Goal: Task Accomplishment & Management: Manage account settings

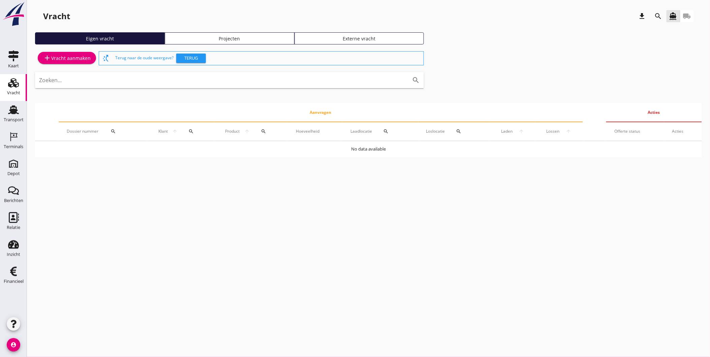
click at [236, 34] on link "Projecten" at bounding box center [230, 38] width 130 height 12
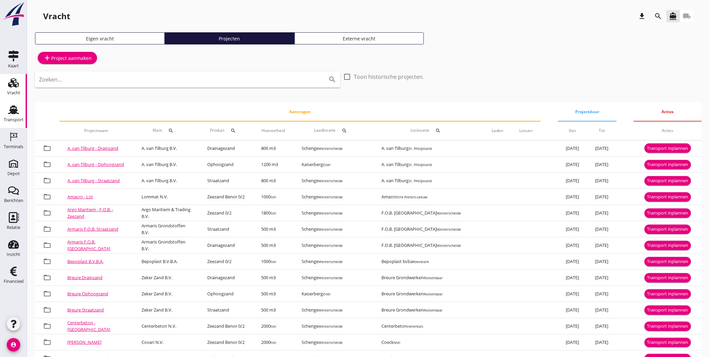
click at [19, 121] on div "Transport" at bounding box center [14, 120] width 20 height 4
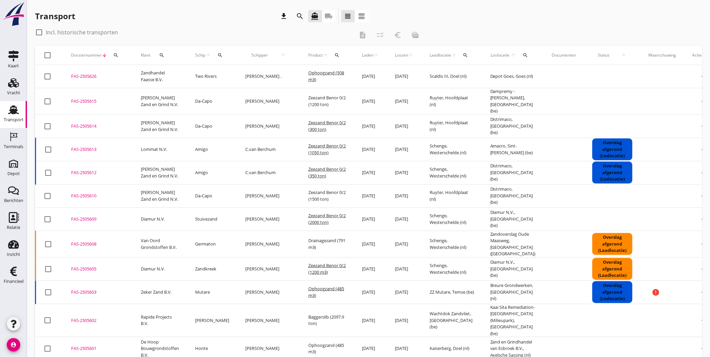
click at [160, 57] on icon "search" at bounding box center [161, 55] width 5 height 5
click at [172, 72] on input "Zoeken op opdrachtgever..." at bounding box center [191, 74] width 70 height 11
type input "stase"
drag, startPoint x: 230, startPoint y: 77, endPoint x: 98, endPoint y: 55, distance: 133.6
click at [230, 76] on icon "clear" at bounding box center [231, 75] width 8 height 8
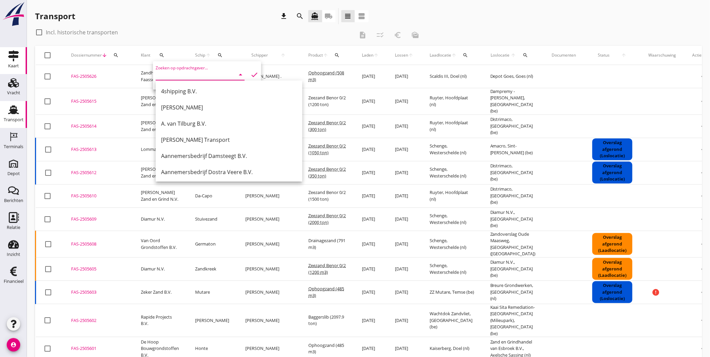
click at [15, 59] on icon "Kaart" at bounding box center [13, 56] width 11 height 11
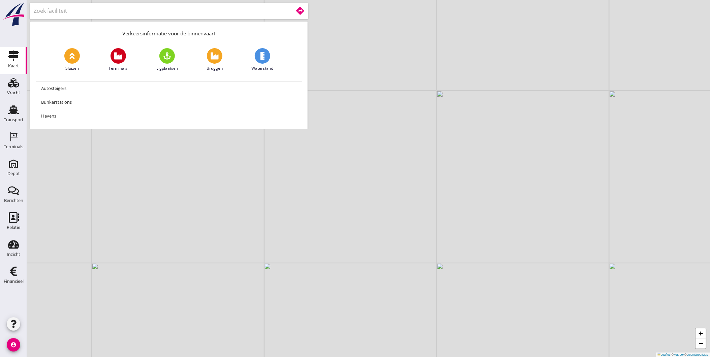
click at [132, 14] on input "text" at bounding box center [159, 10] width 250 height 11
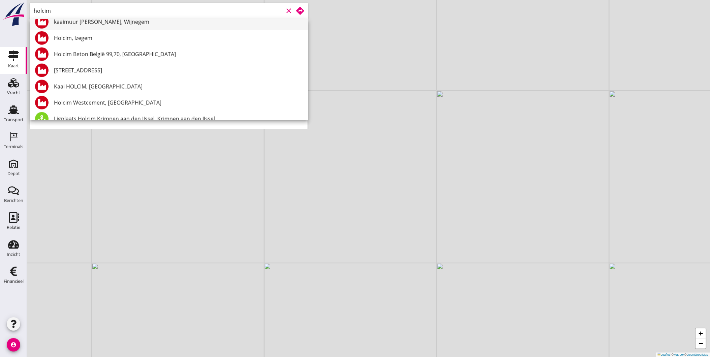
scroll to position [250, 0]
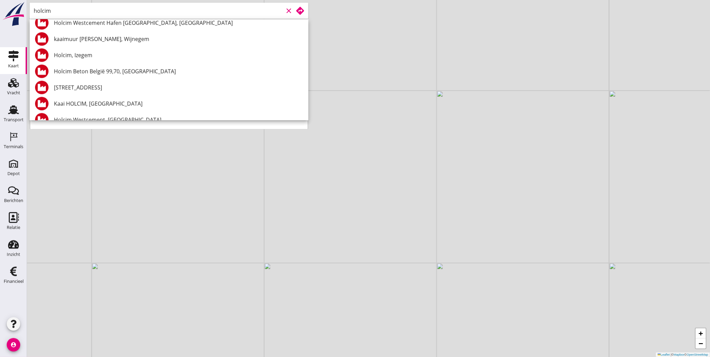
drag, startPoint x: 72, startPoint y: 14, endPoint x: -2, endPoint y: 13, distance: 74.2
click at [0, 13] on html "Dampremy - [PERSON_NAME], [GEOGRAPHIC_DATA] Holcim Vaulx, Vaulx Holcim Kiepstei…" at bounding box center [355, 178] width 710 height 357
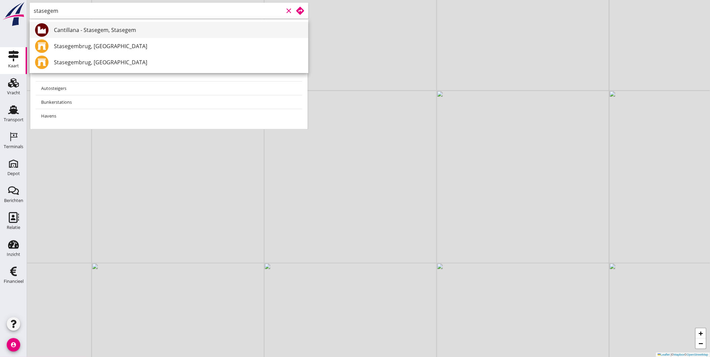
click at [141, 32] on div "Cantillana - Stasegem, Stasegem" at bounding box center [178, 30] width 249 height 8
type input "Cantillana - Stasegem, Stasegem"
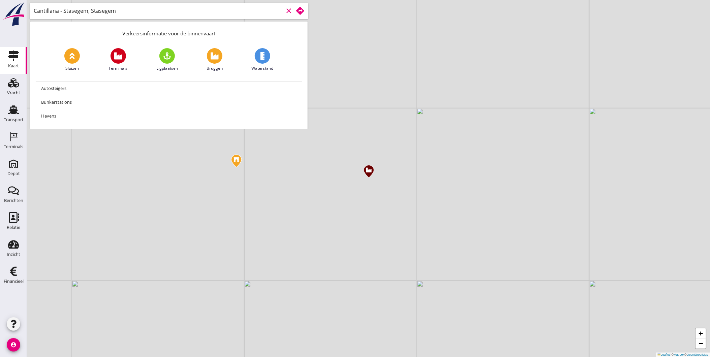
click at [304, 7] on div "Cantillana - Stasegem, Stasegem clear" at bounding box center [169, 11] width 279 height 16
click at [295, 13] on div at bounding box center [298, 11] width 11 height 8
click at [300, 11] on use at bounding box center [300, 11] width 8 height 8
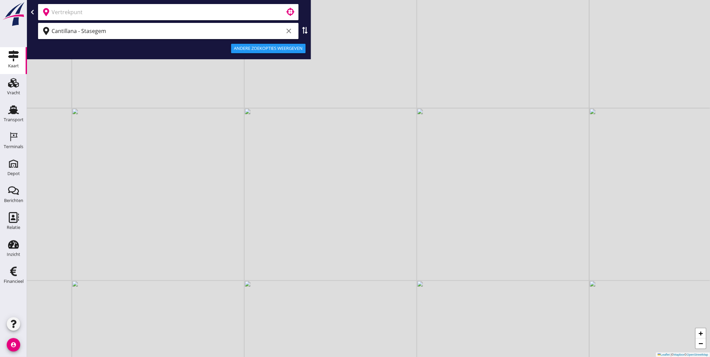
click at [241, 18] on div at bounding box center [168, 12] width 261 height 16
click at [77, 10] on input "text" at bounding box center [164, 12] width 224 height 11
drag, startPoint x: 99, startPoint y: 10, endPoint x: 17, endPoint y: 14, distance: 82.7
click at [17, 14] on div "Kaart Kaart Vracht Vracht Transport Transport Terminals Terminals Depot Depot B…" at bounding box center [355, 178] width 710 height 357
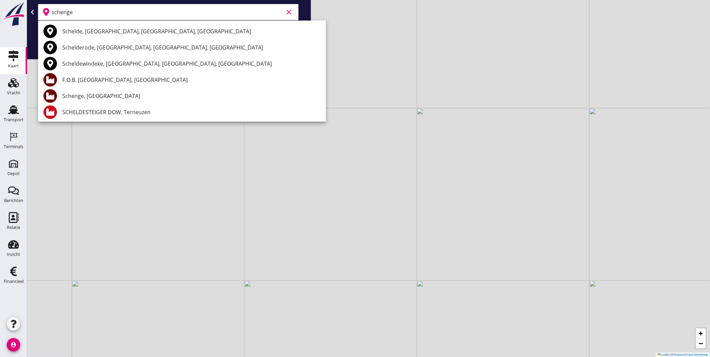
click at [189, 14] on input "schenge" at bounding box center [168, 12] width 232 height 11
click at [167, 95] on div "Schenge, [GEOGRAPHIC_DATA]" at bounding box center [191, 96] width 258 height 8
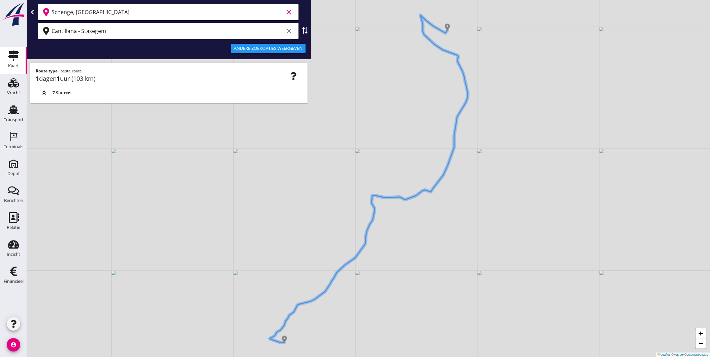
type input "Schenge, [GEOGRAPHIC_DATA]"
click at [285, 48] on div "Andere zoekopties weergeven" at bounding box center [268, 48] width 69 height 7
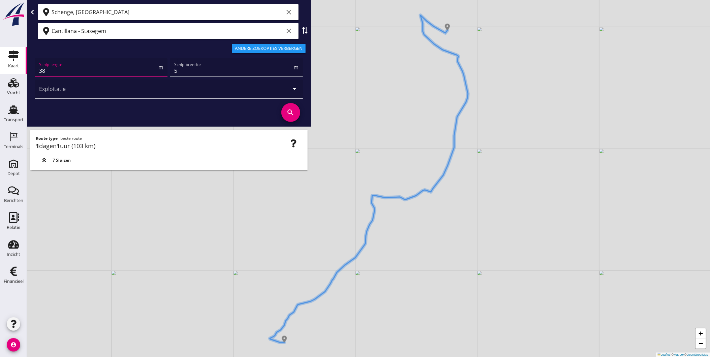
drag, startPoint x: 64, startPoint y: 68, endPoint x: -2, endPoint y: 70, distance: 66.1
click at [0, 70] on html "A1 (dagvaart 14u) A2 (semi-continuvaart 18u) A2+ (semi-continuvaart plus 18u) B…" at bounding box center [355, 178] width 710 height 357
type input "70"
click at [190, 70] on input "5" at bounding box center [233, 70] width 118 height 11
type input "8"
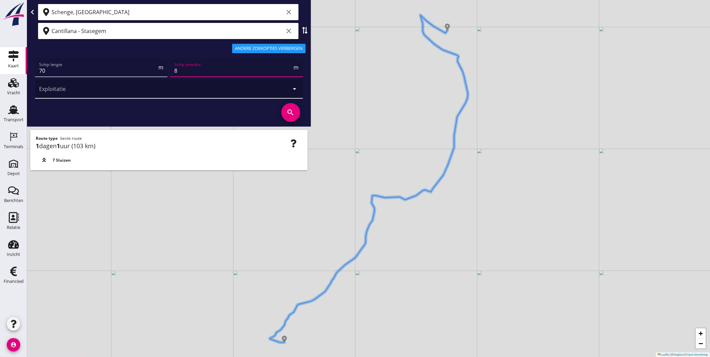
click at [182, 93] on div at bounding box center [159, 89] width 241 height 19
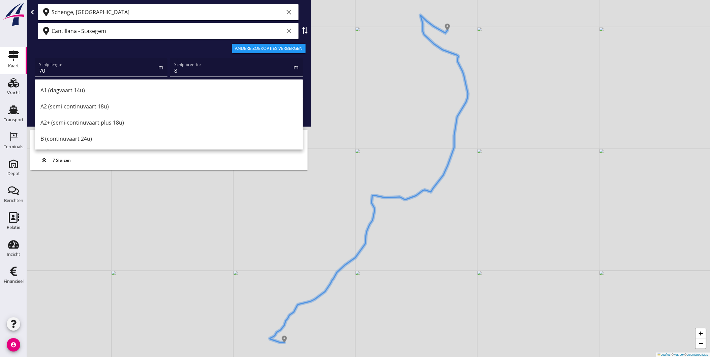
click at [157, 134] on div "B (continuvaart 24u)" at bounding box center [168, 139] width 257 height 16
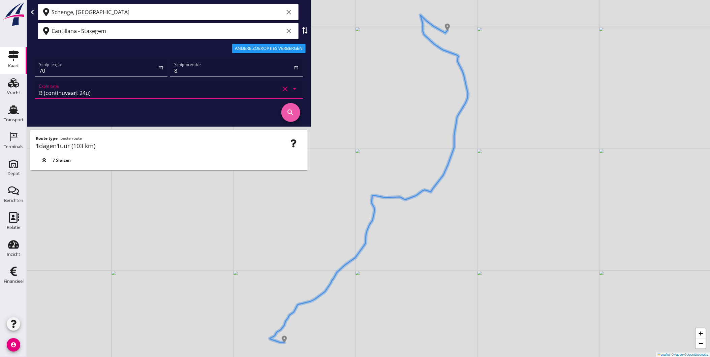
drag, startPoint x: 285, startPoint y: 112, endPoint x: 281, endPoint y: 114, distance: 4.4
click at [285, 112] on icon "search" at bounding box center [291, 112] width 19 height 19
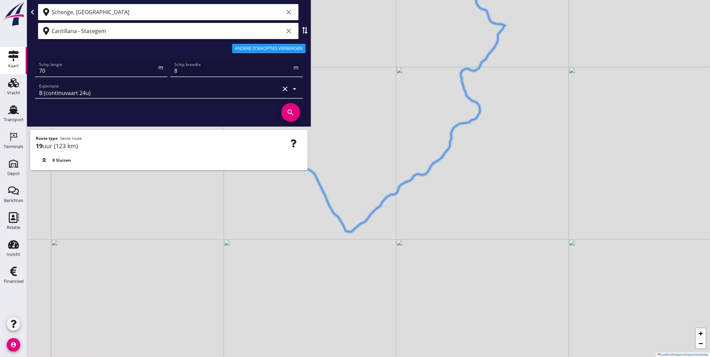
drag, startPoint x: 269, startPoint y: 311, endPoint x: 275, endPoint y: 187, distance: 123.6
click at [275, 187] on div "+ − Leaflet | © Mapbox © OpenStreetMap" at bounding box center [368, 178] width 683 height 357
click at [292, 30] on icon "clear" at bounding box center [289, 31] width 8 height 8
click at [290, 12] on icon "clear" at bounding box center [289, 12] width 8 height 8
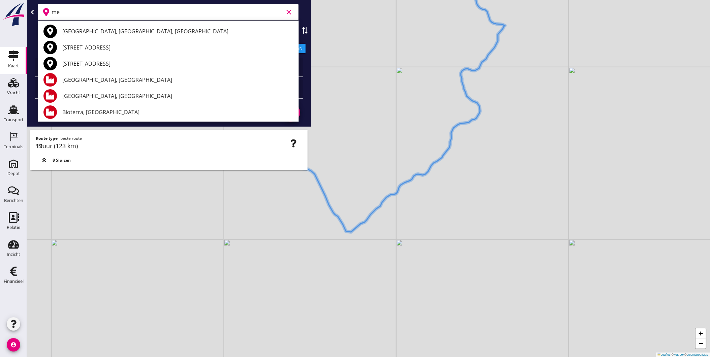
type input "m"
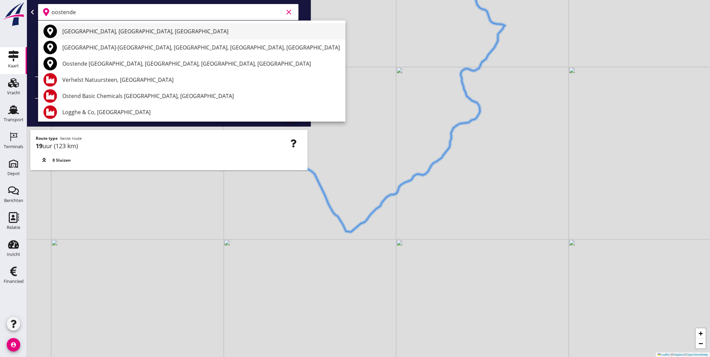
click at [141, 32] on div "[GEOGRAPHIC_DATA], [GEOGRAPHIC_DATA], [GEOGRAPHIC_DATA]" at bounding box center [201, 31] width 278 height 8
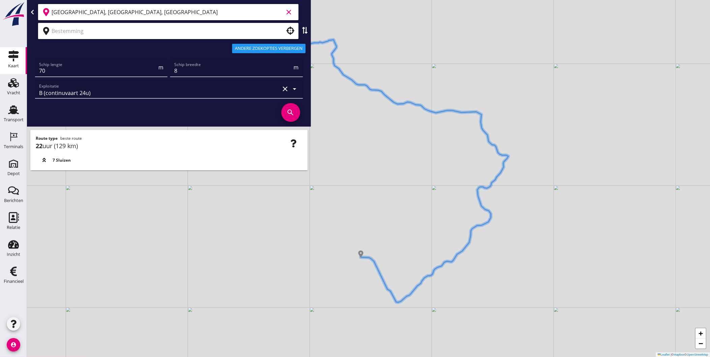
type input "[GEOGRAPHIC_DATA], [GEOGRAPHIC_DATA], [GEOGRAPHIC_DATA]"
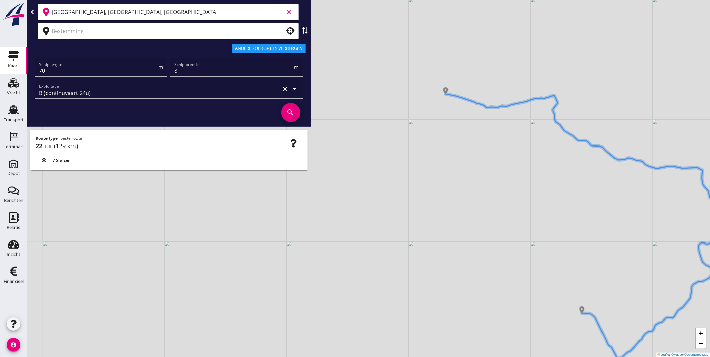
drag, startPoint x: 383, startPoint y: 198, endPoint x: 586, endPoint y: 234, distance: 205.7
click at [603, 254] on div "+ − Leaflet | © Mapbox © OpenStreetMap" at bounding box center [368, 178] width 683 height 357
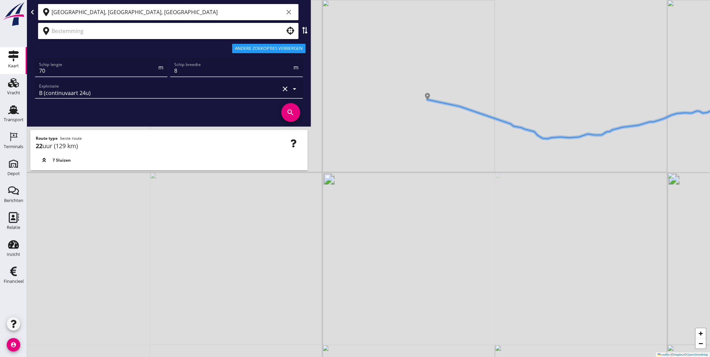
drag, startPoint x: 432, startPoint y: 99, endPoint x: 492, endPoint y: 180, distance: 100.3
click at [493, 182] on div "+ − Leaflet | © Mapbox © OpenStreetMap" at bounding box center [368, 178] width 683 height 357
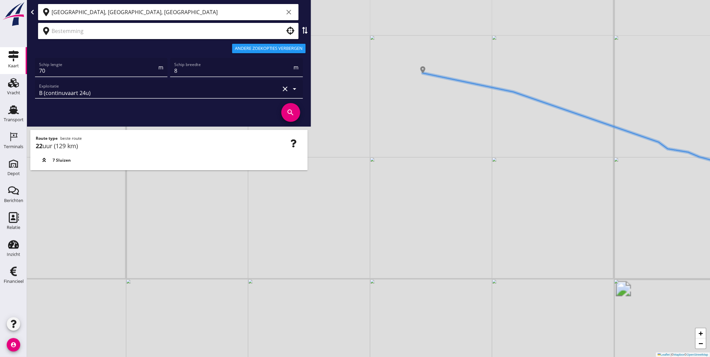
drag, startPoint x: 440, startPoint y: 152, endPoint x: 466, endPoint y: 203, distance: 57.0
click at [497, 228] on div "+ − Leaflet | © Mapbox © OpenStreetMap" at bounding box center [368, 178] width 683 height 357
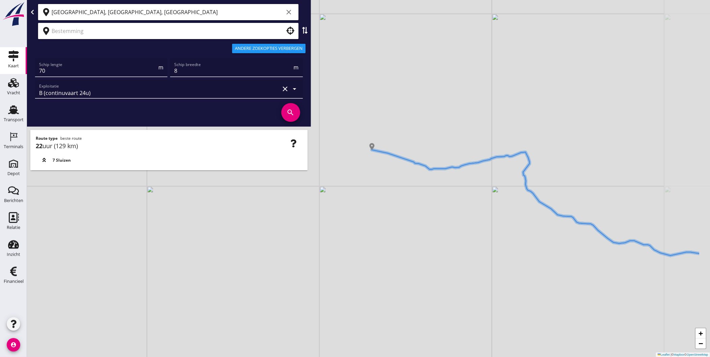
drag, startPoint x: 472, startPoint y: 196, endPoint x: 395, endPoint y: 174, distance: 80.2
click at [392, 174] on div "+ − Leaflet | © Mapbox © OpenStreetMap" at bounding box center [368, 178] width 683 height 357
drag, startPoint x: 514, startPoint y: 216, endPoint x: 431, endPoint y: 188, distance: 87.8
click at [437, 190] on div "+ − Leaflet | © Mapbox © OpenStreetMap" at bounding box center [368, 178] width 683 height 357
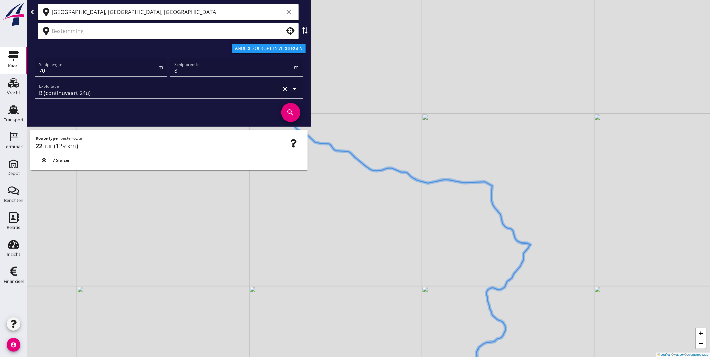
drag, startPoint x: 470, startPoint y: 201, endPoint x: 352, endPoint y: 162, distance: 123.8
click at [346, 165] on div "+ − Leaflet | © Mapbox © OpenStreetMap" at bounding box center [368, 178] width 683 height 357
click at [292, 12] on icon "clear" at bounding box center [289, 12] width 8 height 8
click at [67, 9] on input "text" at bounding box center [164, 12] width 224 height 11
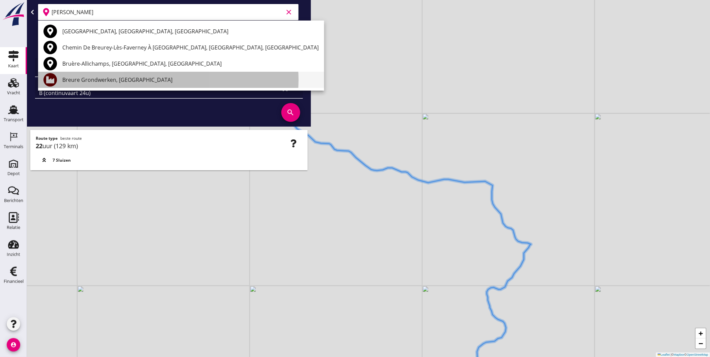
click at [218, 82] on div "Breure Grondwerken, [GEOGRAPHIC_DATA]" at bounding box center [190, 80] width 257 height 8
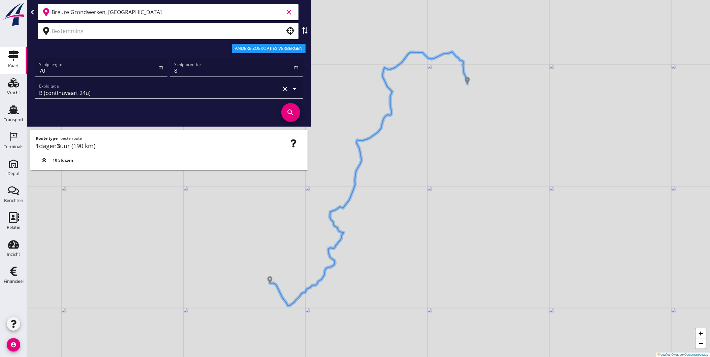
click at [305, 30] on icon at bounding box center [305, 30] width 7 height 7
type input "Cantillana - Stasegem"
type input "Breure Grondwerken, [GEOGRAPHIC_DATA]"
click at [243, 16] on input "Cantillana - Stasegem" at bounding box center [168, 12] width 232 height 11
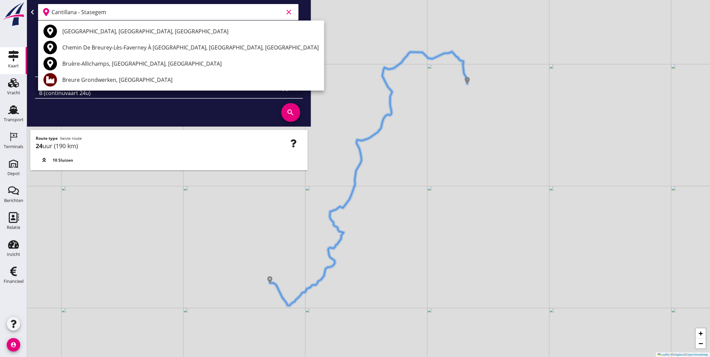
click at [143, 16] on input "Cantillana - Stasegem" at bounding box center [168, 12] width 232 height 11
click at [292, 14] on icon "clear" at bounding box center [289, 12] width 8 height 8
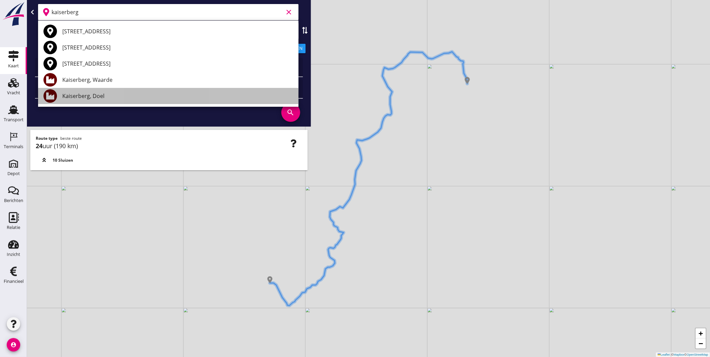
click at [184, 92] on div "Kaiserberg, Doel" at bounding box center [177, 96] width 231 height 8
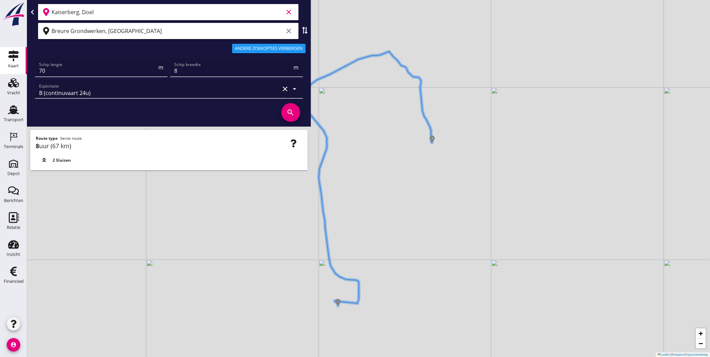
type input "Kaiserberg, Doel"
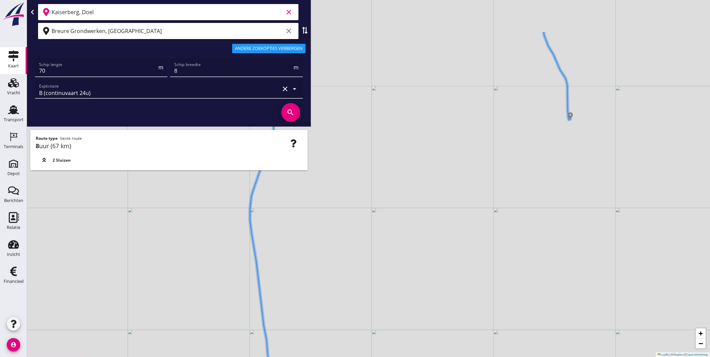
drag, startPoint x: 486, startPoint y: 236, endPoint x: 517, endPoint y: 248, distance: 32.9
click at [516, 249] on div "+ − Leaflet | © Mapbox © OpenStreetMap" at bounding box center [368, 178] width 683 height 357
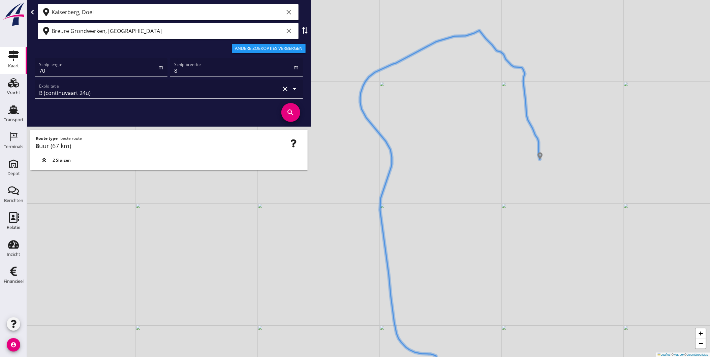
drag, startPoint x: 514, startPoint y: 272, endPoint x: 509, endPoint y: 250, distance: 22.3
click at [509, 250] on div "+ − Leaflet | © Mapbox © OpenStreetMap" at bounding box center [368, 178] width 683 height 357
click at [158, 31] on input "Breure Grondwerken, [GEOGRAPHIC_DATA]" at bounding box center [168, 31] width 232 height 11
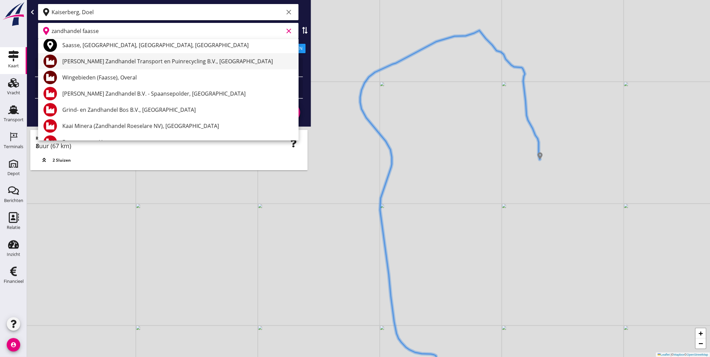
scroll to position [75, 0]
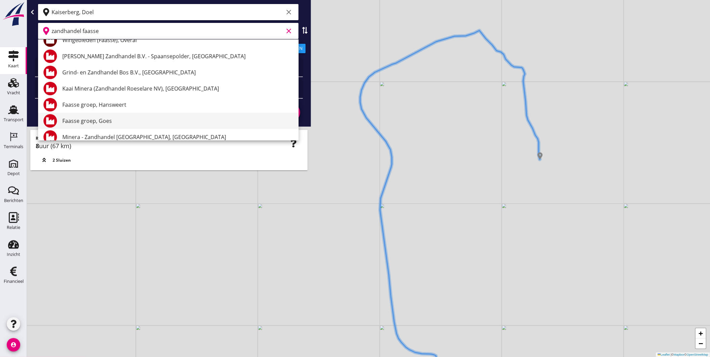
click at [117, 121] on div "Faasse groep, Goes" at bounding box center [177, 121] width 231 height 8
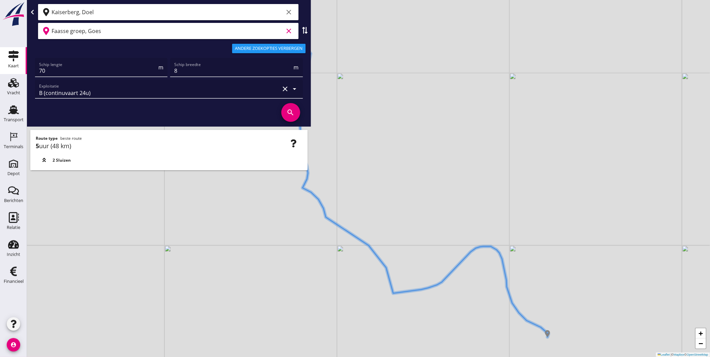
type input "Faasse groep, Goes"
click at [291, 114] on icon "search" at bounding box center [291, 112] width 19 height 19
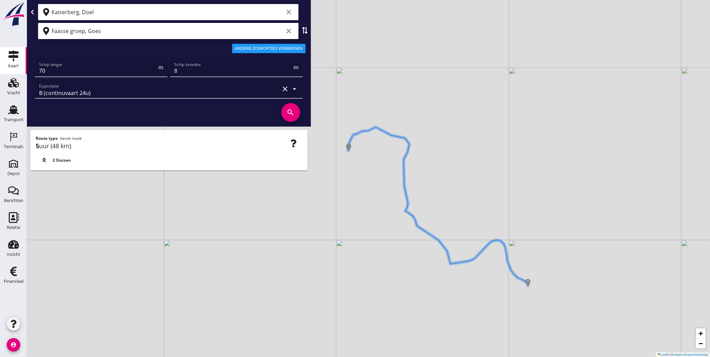
drag, startPoint x: 310, startPoint y: 224, endPoint x: 388, endPoint y: 215, distance: 78.3
click at [388, 215] on div "+ − Leaflet | © Mapbox © OpenStreetMap" at bounding box center [368, 178] width 683 height 357
click at [115, 14] on input "Kaiserberg, Doel" at bounding box center [168, 12] width 232 height 11
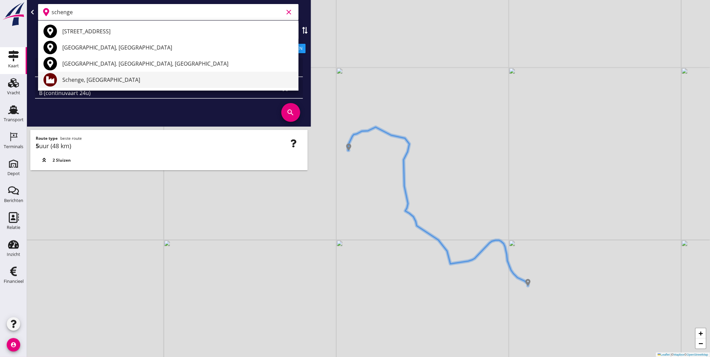
click at [132, 82] on div "Schenge, [GEOGRAPHIC_DATA]" at bounding box center [177, 80] width 231 height 8
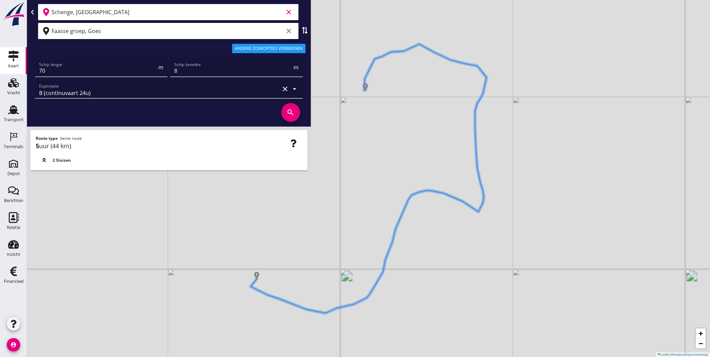
click at [287, 33] on icon "clear" at bounding box center [289, 31] width 8 height 8
type input "Schenge, [GEOGRAPHIC_DATA]"
click at [216, 36] on input "text" at bounding box center [164, 31] width 224 height 11
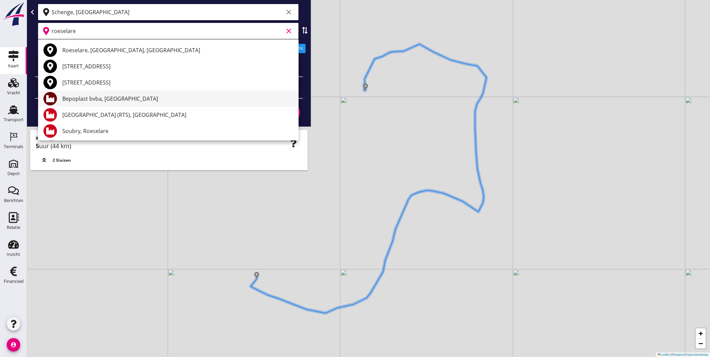
click at [164, 95] on div "Bepoplast bvba, [GEOGRAPHIC_DATA]" at bounding box center [177, 99] width 231 height 8
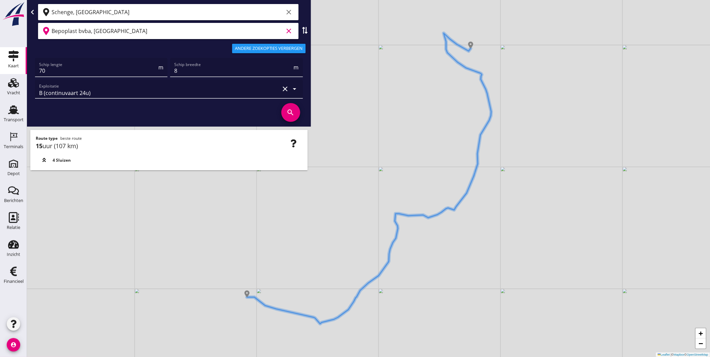
type input "Bepoplast bvba, [GEOGRAPHIC_DATA]"
click at [190, 17] on input "Schenge, [GEOGRAPHIC_DATA]" at bounding box center [168, 12] width 232 height 11
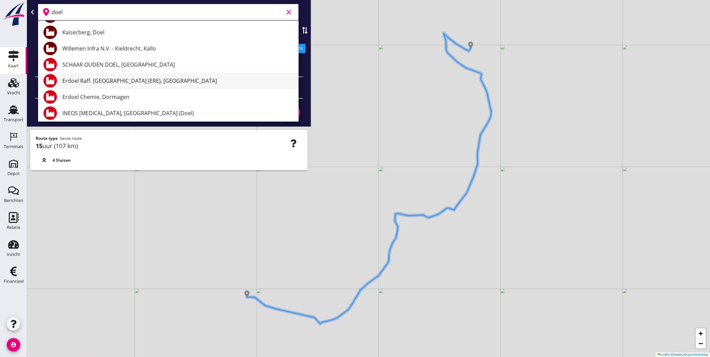
scroll to position [75, 0]
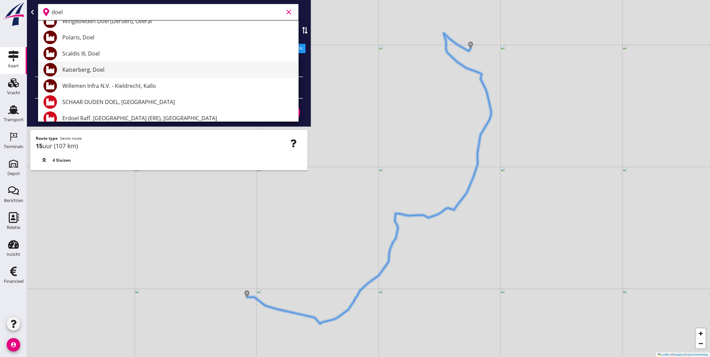
click at [125, 69] on div "Kaiserberg, Doel" at bounding box center [177, 70] width 231 height 8
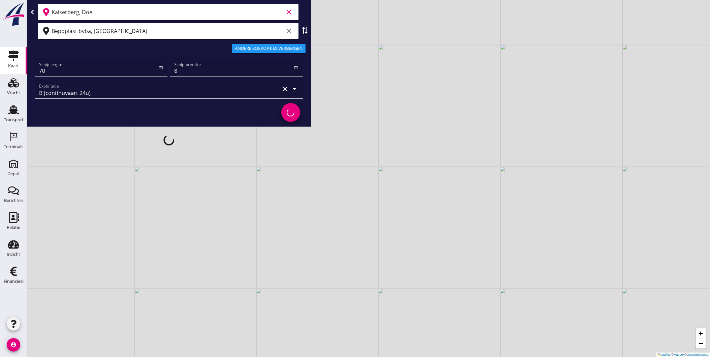
type input "Kaiserberg, Doel"
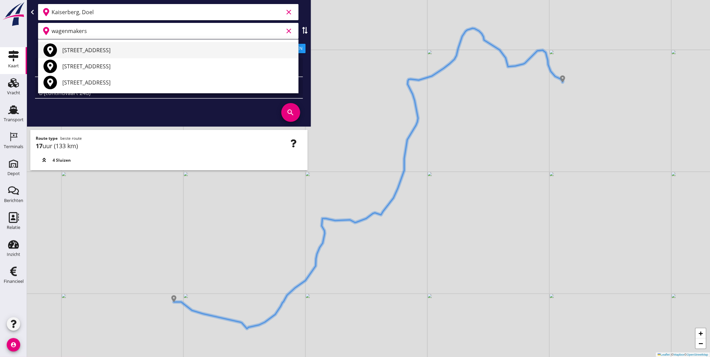
drag, startPoint x: 143, startPoint y: 38, endPoint x: 39, endPoint y: 42, distance: 103.2
click at [39, 42] on div "Geef feedback over deze route A1 (dagvaart 14u) A2 (semi-continuvaart 18u) A2+ …" at bounding box center [355, 178] width 710 height 357
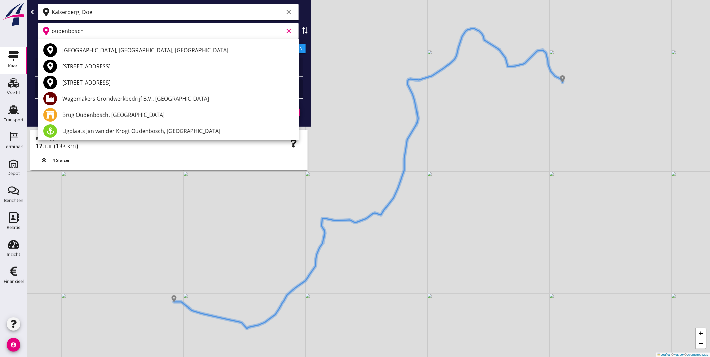
click at [144, 98] on div "Wagemakers Grondwerkbedrijf B.V., [GEOGRAPHIC_DATA]" at bounding box center [177, 99] width 231 height 8
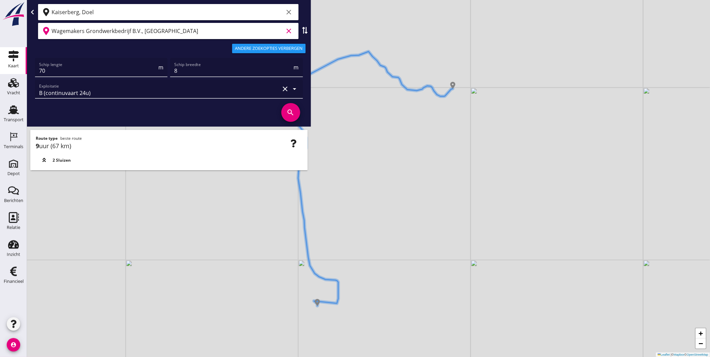
type input "Wagemakers Grondwerkbedrijf B.V., [GEOGRAPHIC_DATA]"
click at [115, 14] on input "Kaiserberg, Doel" at bounding box center [168, 12] width 232 height 11
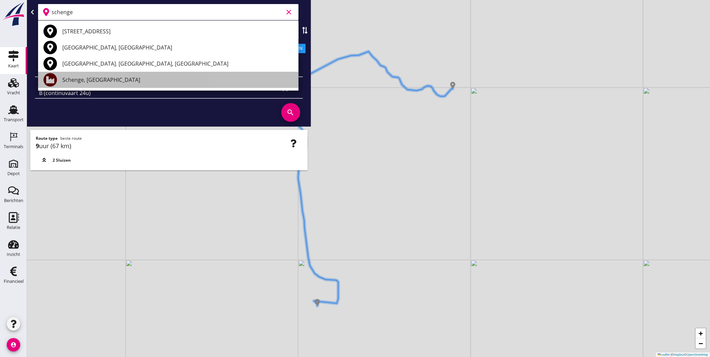
click at [117, 80] on div "Schenge, [GEOGRAPHIC_DATA]" at bounding box center [177, 80] width 231 height 8
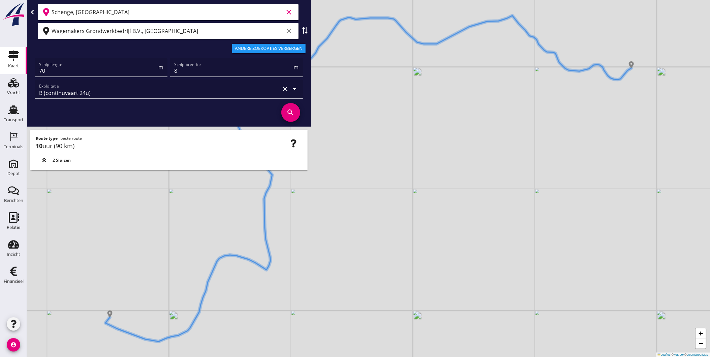
type input "Schenge, [GEOGRAPHIC_DATA]"
click at [289, 115] on icon "search" at bounding box center [291, 112] width 19 height 19
click at [99, 74] on input "70" at bounding box center [98, 70] width 118 height 11
click at [212, 72] on input "8" at bounding box center [233, 70] width 118 height 11
type input "6"
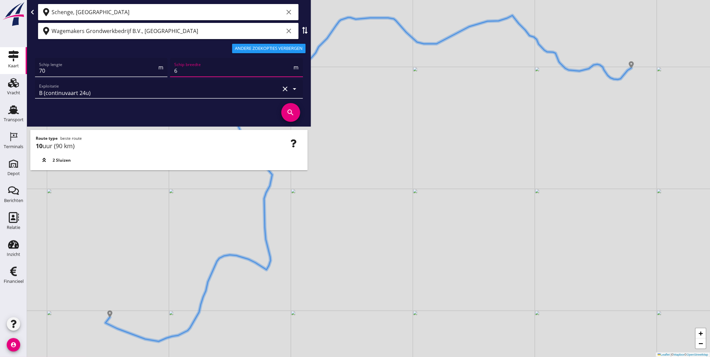
click at [295, 109] on icon "search" at bounding box center [291, 112] width 19 height 19
click at [69, 71] on input "70" at bounding box center [98, 70] width 118 height 11
type input "7"
type input "6"
type input "60"
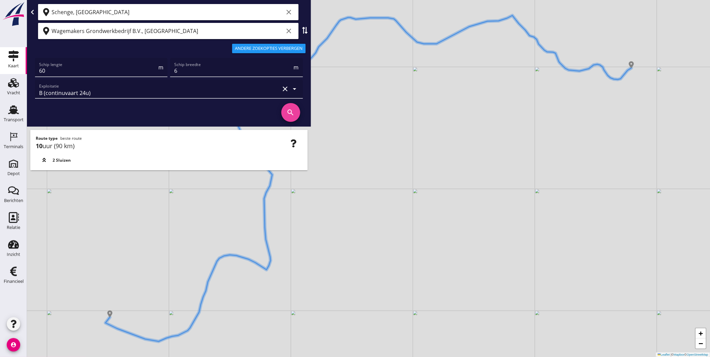
click at [292, 114] on icon "search" at bounding box center [291, 112] width 19 height 19
click at [129, 74] on input "60" at bounding box center [98, 70] width 118 height 11
click at [164, 10] on input "Schenge, [GEOGRAPHIC_DATA]" at bounding box center [168, 12] width 232 height 11
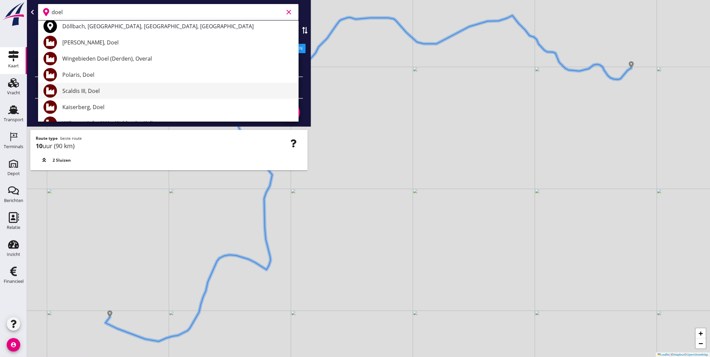
scroll to position [75, 0]
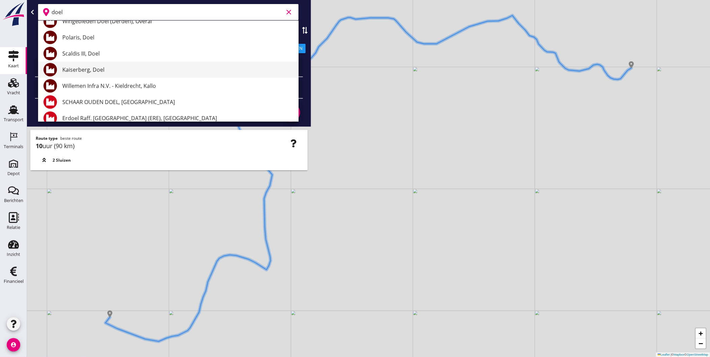
click at [121, 71] on div "Kaiserberg, Doel" at bounding box center [177, 70] width 231 height 8
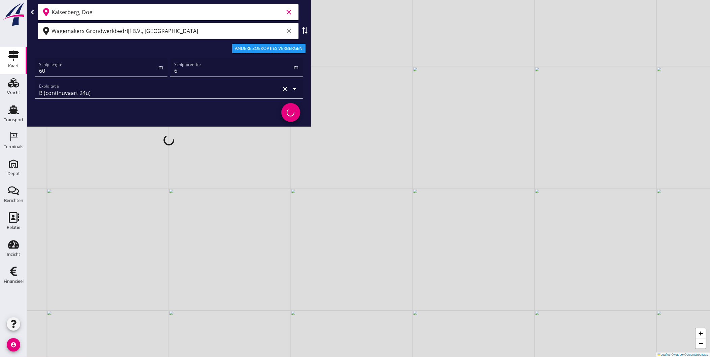
type input "Kaiserberg, Doel"
click at [295, 115] on div "search" at bounding box center [290, 113] width 27 height 26
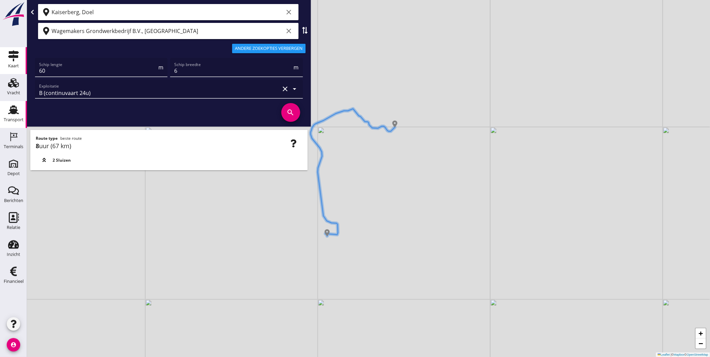
click at [13, 112] on use at bounding box center [13, 110] width 11 height 9
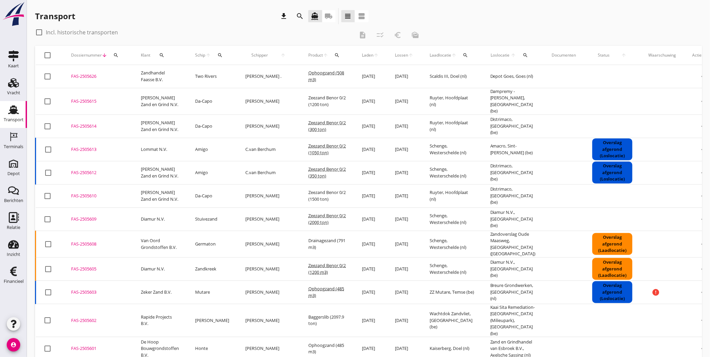
click at [300, 16] on icon "search" at bounding box center [300, 16] width 8 height 8
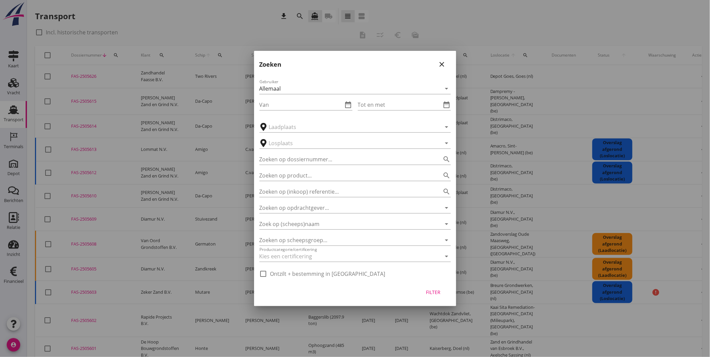
drag, startPoint x: 533, startPoint y: 21, endPoint x: 373, endPoint y: 51, distance: 162.5
click at [525, 23] on div at bounding box center [355, 178] width 710 height 357
click at [120, 50] on div at bounding box center [355, 178] width 710 height 357
click at [447, 64] on div "close" at bounding box center [442, 64] width 12 height 8
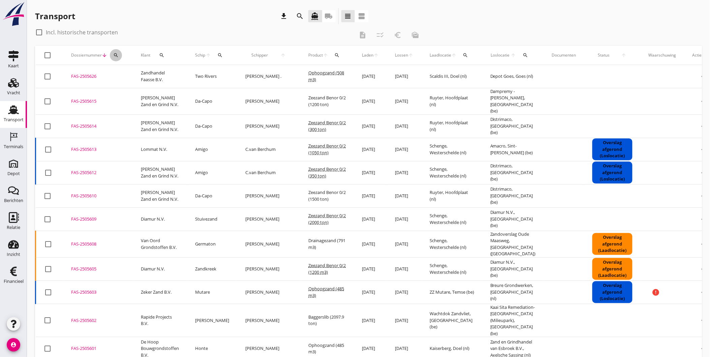
click at [113, 56] on icon "search" at bounding box center [115, 55] width 5 height 5
click at [136, 76] on input "Zoeken op dossiernummer..." at bounding box center [147, 74] width 70 height 11
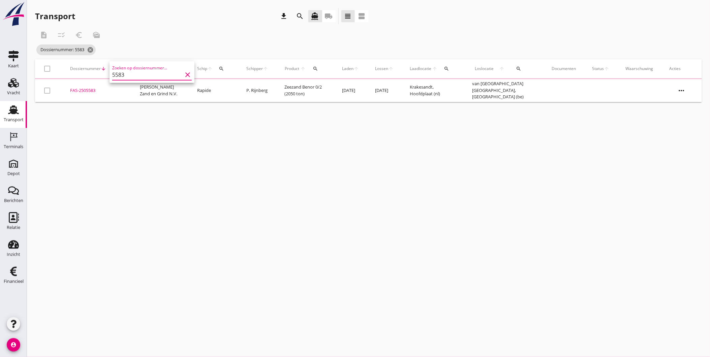
type input "5583"
click at [334, 201] on div "cancel You are impersonating another user. Transport download search directions…" at bounding box center [368, 178] width 683 height 357
click at [153, 144] on div "cancel You are impersonating another user. Transport download search directions…" at bounding box center [368, 178] width 683 height 357
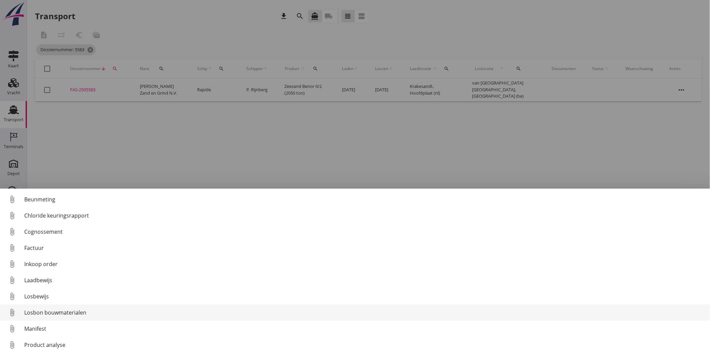
click at [53, 313] on div "Losbon bouwmaterialen" at bounding box center [364, 313] width 681 height 8
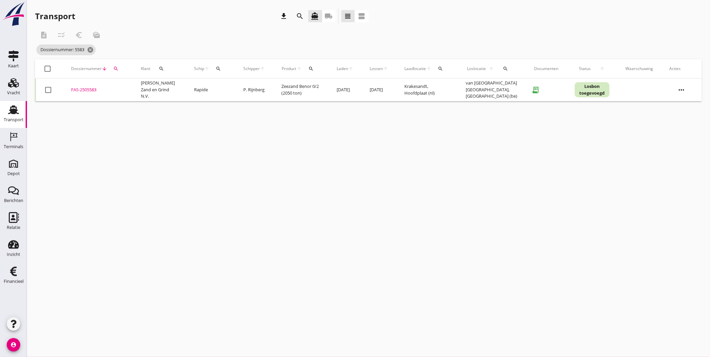
click at [86, 89] on div "FAS-2505583" at bounding box center [98, 90] width 54 height 7
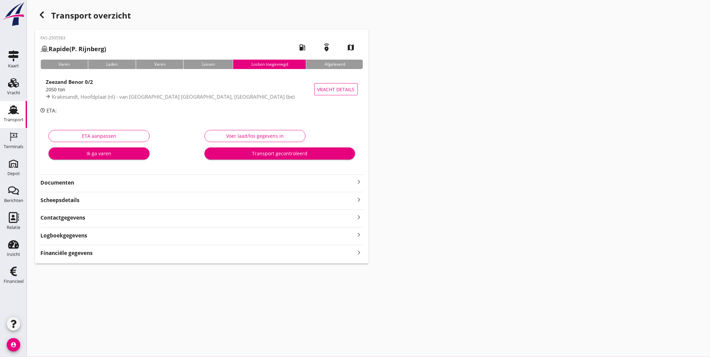
click at [87, 235] on strong "Logboekgegevens" at bounding box center [63, 236] width 47 height 8
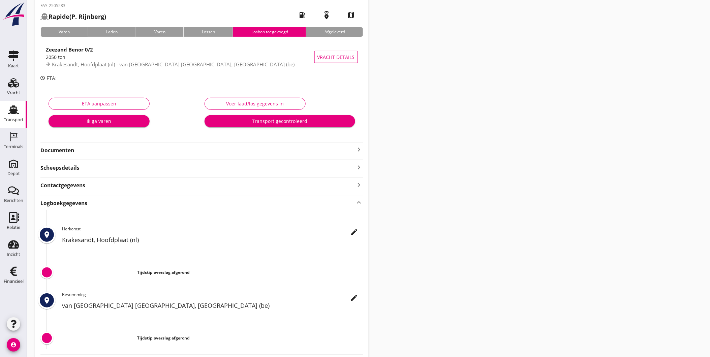
scroll to position [73, 0]
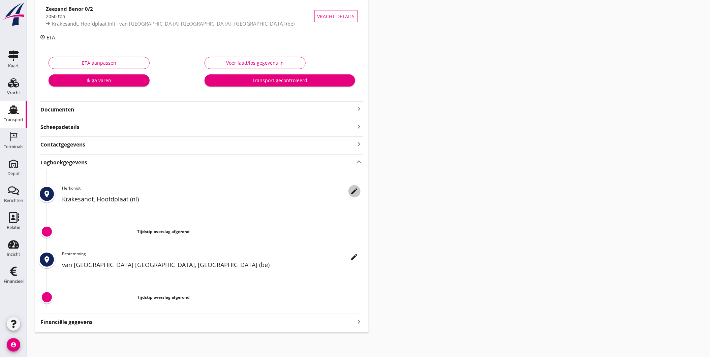
click at [358, 187] on icon "edit" at bounding box center [355, 191] width 8 height 8
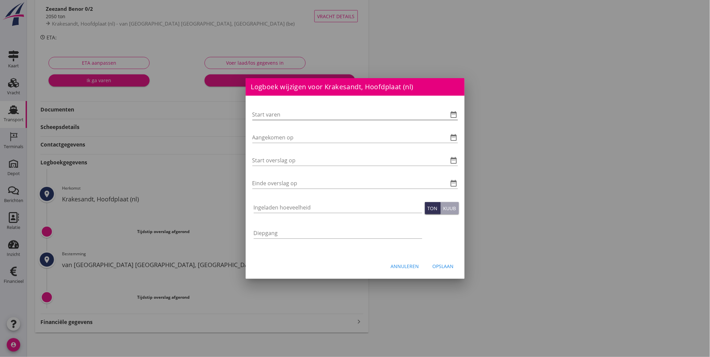
click at [313, 112] on input "Start varen" at bounding box center [346, 114] width 187 height 11
click at [451, 139] on icon "date_range" at bounding box center [454, 138] width 8 height 8
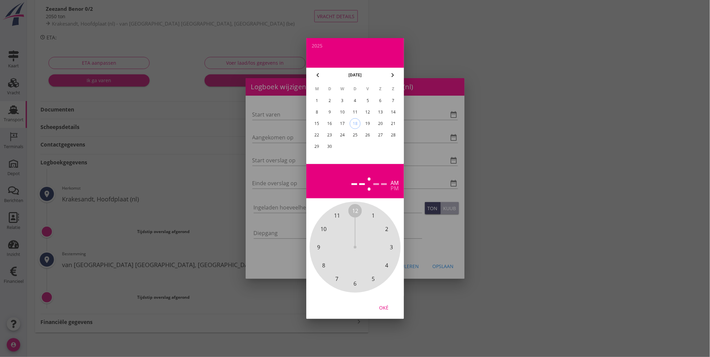
click at [342, 124] on div "17" at bounding box center [342, 123] width 11 height 11
click at [320, 265] on span "8" at bounding box center [323, 265] width 13 height 13
click at [354, 210] on span "00" at bounding box center [355, 211] width 6 height 8
click at [396, 190] on div "pm" at bounding box center [395, 188] width 8 height 5
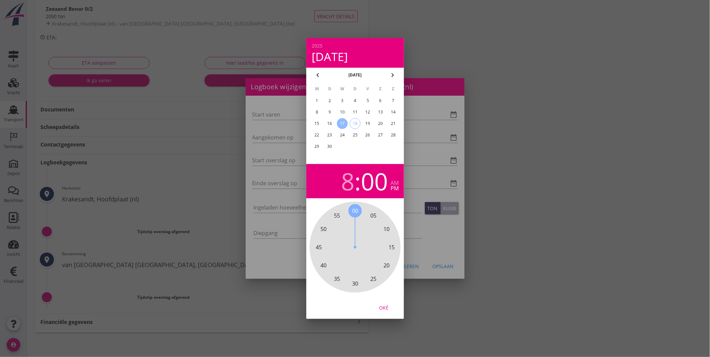
click at [382, 308] on div "Oké" at bounding box center [384, 307] width 19 height 7
type input "[DATE] 20:00"
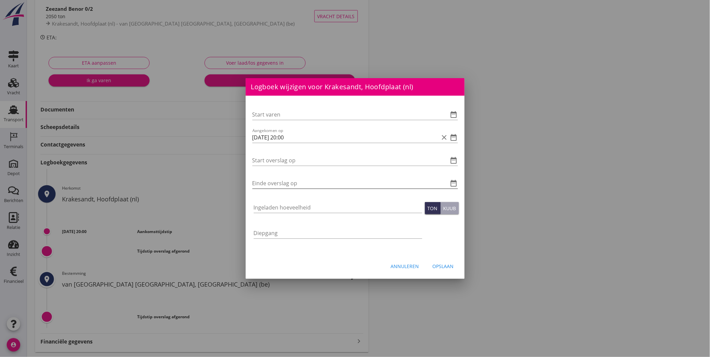
click at [453, 183] on icon "date_range" at bounding box center [454, 183] width 8 height 8
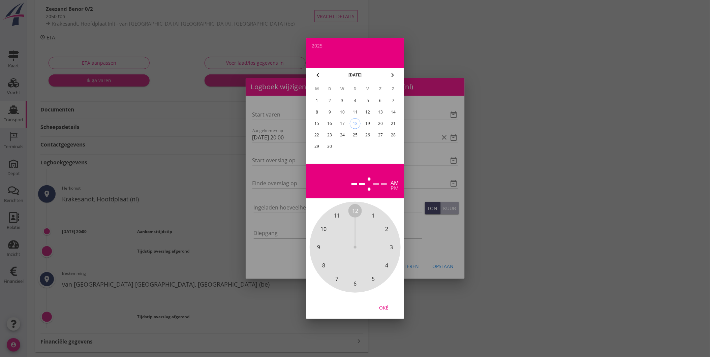
click at [345, 121] on div "17" at bounding box center [342, 123] width 11 height 11
click at [396, 186] on div "pm" at bounding box center [395, 188] width 8 height 5
click at [336, 213] on span "11" at bounding box center [337, 216] width 6 height 8
click at [394, 248] on span "15" at bounding box center [392, 247] width 6 height 8
click at [385, 308] on div "Oké" at bounding box center [384, 307] width 19 height 7
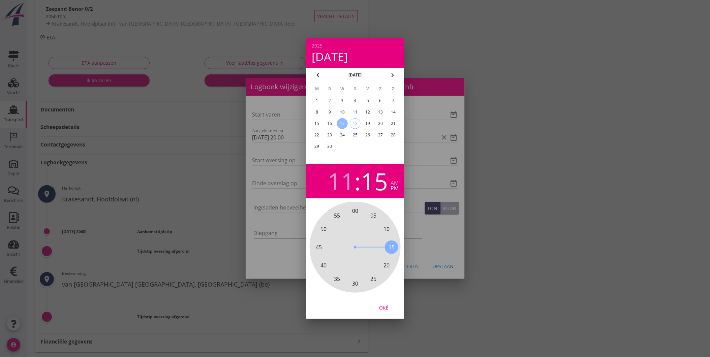
type input "[DATE] 23:15"
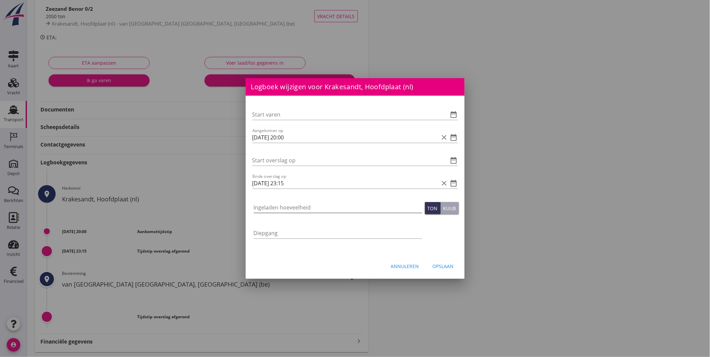
click at [361, 204] on input "Ingeladen hoeveelheid" at bounding box center [338, 207] width 169 height 11
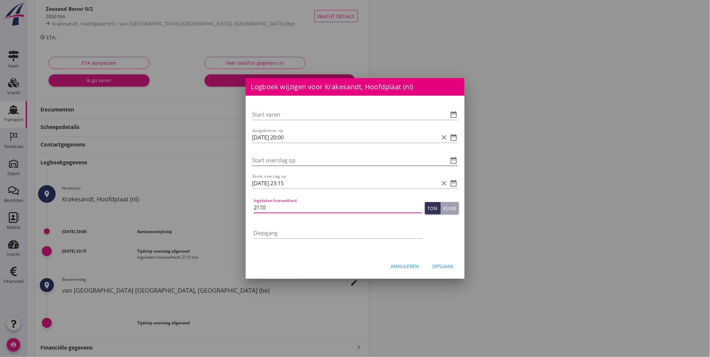
type input "2110"
click at [331, 160] on input "Start overslag op" at bounding box center [346, 160] width 187 height 11
click at [450, 262] on button "Opslaan" at bounding box center [443, 266] width 32 height 12
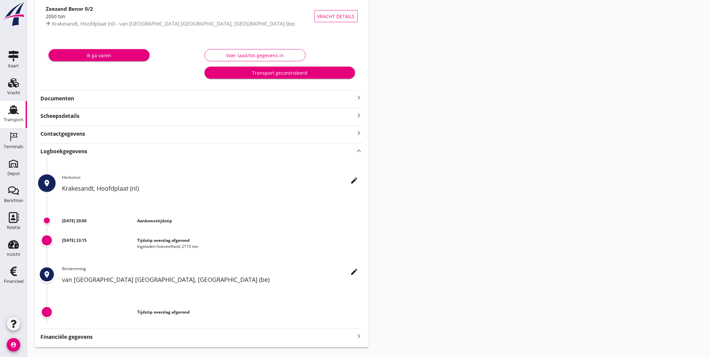
click at [353, 274] on icon "edit" at bounding box center [355, 272] width 8 height 8
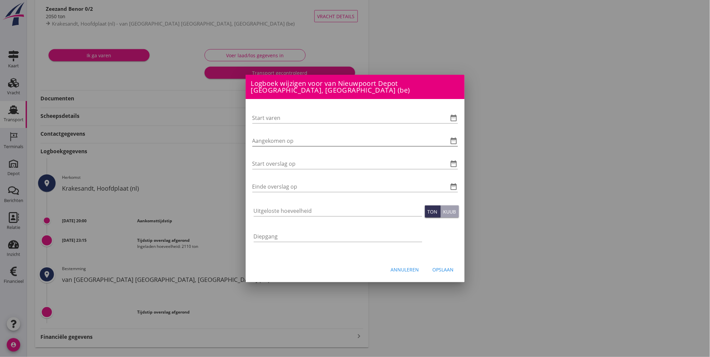
click at [453, 137] on icon "date_range" at bounding box center [454, 141] width 8 height 8
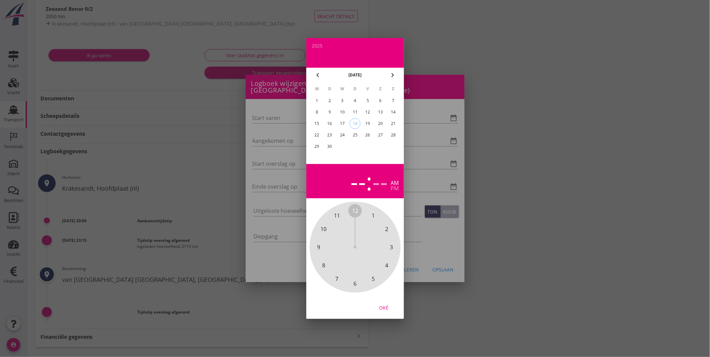
click at [355, 122] on div "18" at bounding box center [355, 124] width 10 height 10
click at [386, 229] on span "2" at bounding box center [386, 229] width 3 height 8
click at [354, 210] on span "00" at bounding box center [355, 211] width 6 height 8
click at [381, 308] on div "Oké" at bounding box center [384, 307] width 19 height 7
type input "[DATE] 02:00"
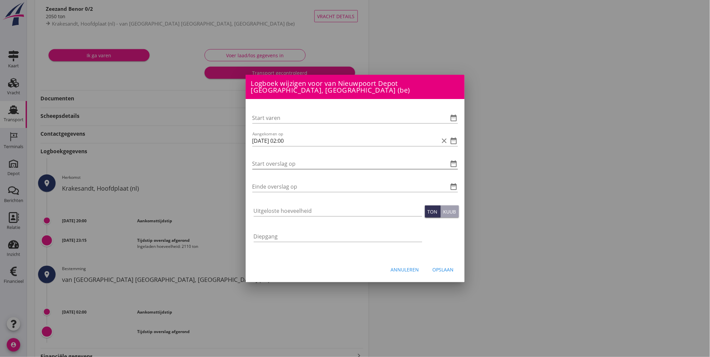
click at [456, 160] on icon "date_range" at bounding box center [454, 164] width 8 height 8
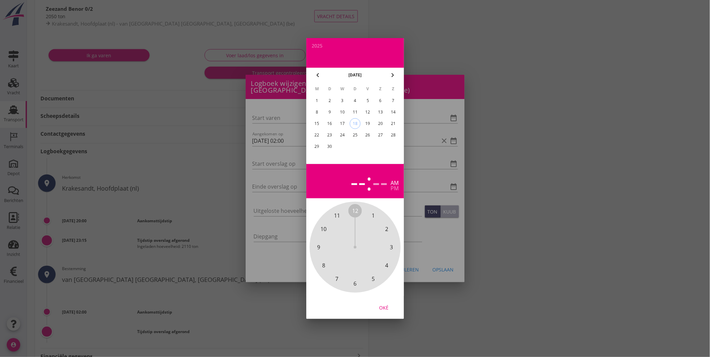
click at [356, 282] on span "6" at bounding box center [355, 284] width 3 height 8
click at [354, 207] on span "00" at bounding box center [355, 211] width 6 height 8
click at [393, 311] on button "Oké" at bounding box center [384, 308] width 30 height 12
click at [392, 305] on div "Oké" at bounding box center [384, 307] width 19 height 7
click at [387, 307] on div "Oké" at bounding box center [384, 307] width 19 height 7
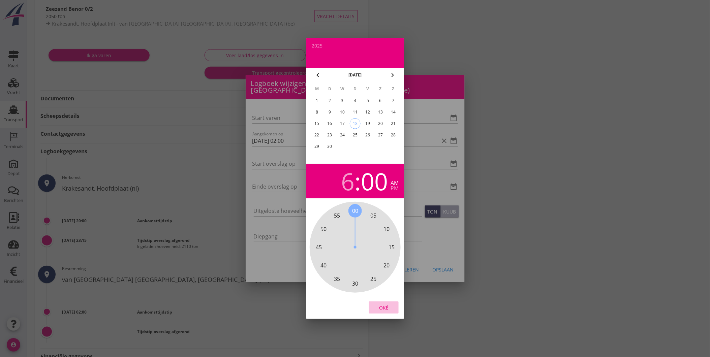
click at [387, 307] on div "Oké" at bounding box center [384, 307] width 19 height 7
click at [356, 123] on div "18" at bounding box center [355, 124] width 10 height 10
click at [388, 305] on div "Oké" at bounding box center [384, 307] width 19 height 7
type input "[DATE] 06:00"
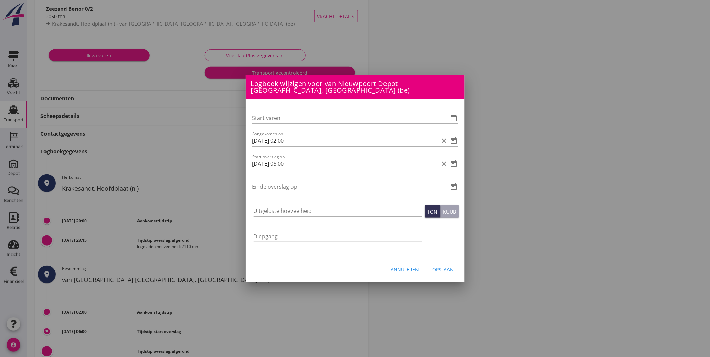
click at [453, 185] on icon "date_range" at bounding box center [454, 187] width 8 height 8
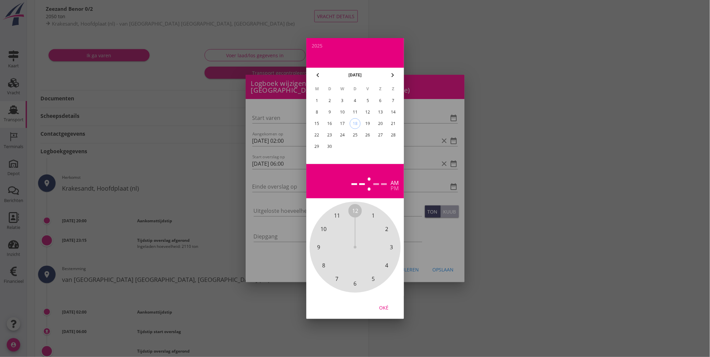
click at [355, 122] on div "18" at bounding box center [355, 124] width 10 height 10
click at [321, 245] on span "9" at bounding box center [318, 247] width 13 height 13
click at [354, 208] on span "00" at bounding box center [355, 211] width 6 height 8
click at [387, 309] on div "Oké" at bounding box center [384, 307] width 19 height 7
type input "[DATE] 09:00"
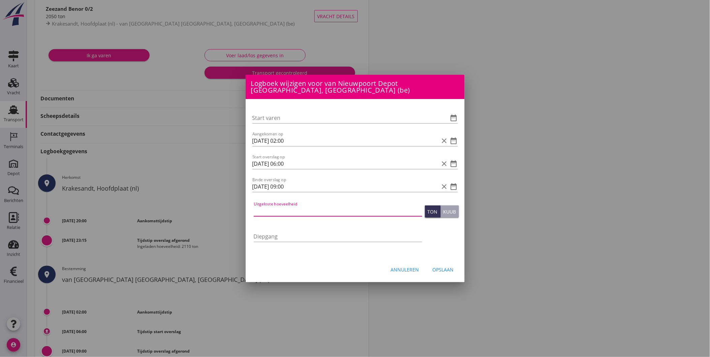
click at [343, 206] on input "Uitgeloste hoeveelheid" at bounding box center [338, 211] width 169 height 11
type input "2110"
click at [447, 268] on div "Opslaan" at bounding box center [443, 269] width 21 height 7
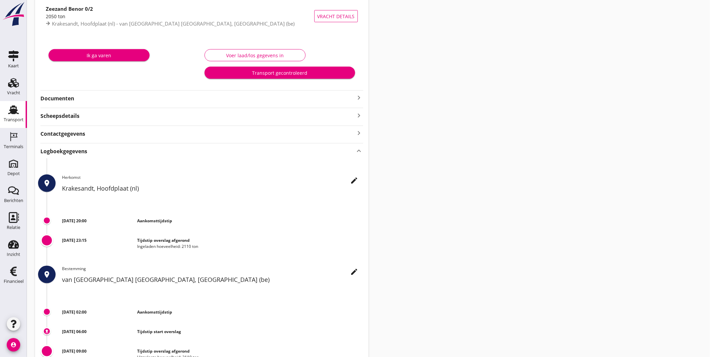
click at [264, 55] on div "Voer laad/los gegevens in" at bounding box center [255, 55] width 90 height 7
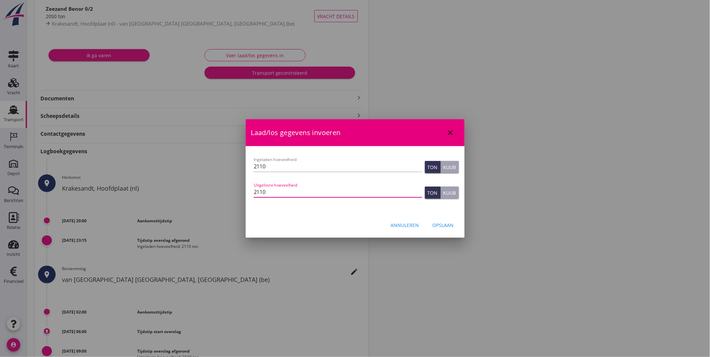
click at [307, 192] on input "2110" at bounding box center [338, 192] width 169 height 11
type input "2110"
click at [445, 223] on div "Opslaan" at bounding box center [443, 225] width 21 height 7
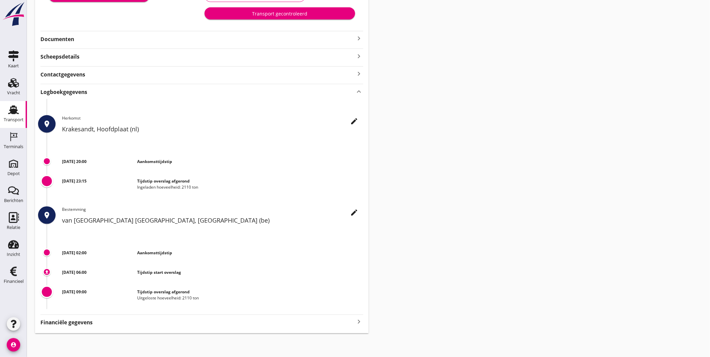
scroll to position [133, 0]
click at [359, 116] on button "edit" at bounding box center [355, 121] width 12 height 12
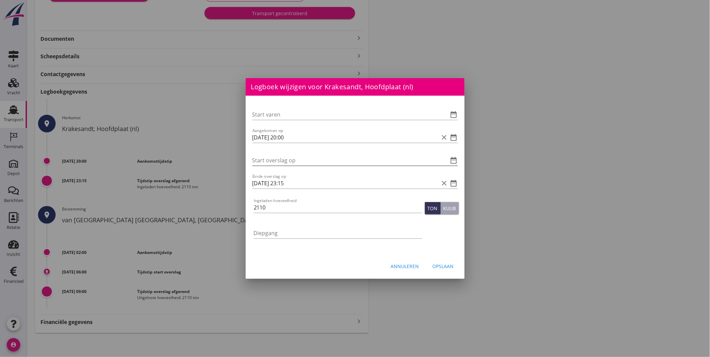
click at [309, 157] on input "Start overslag op" at bounding box center [346, 160] width 187 height 11
click at [457, 161] on icon "date_range" at bounding box center [454, 160] width 8 height 8
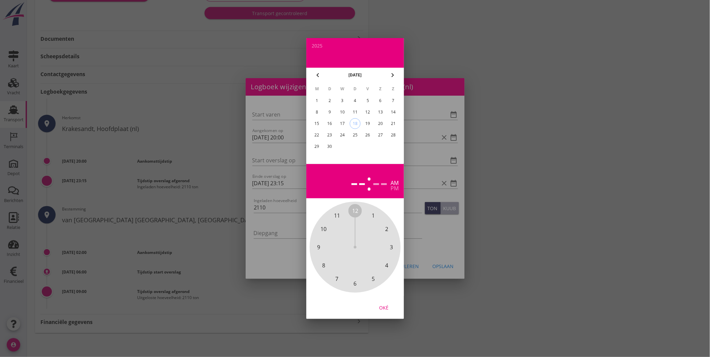
click at [343, 122] on div "17" at bounding box center [342, 123] width 11 height 11
click at [322, 228] on span "10" at bounding box center [324, 229] width 6 height 8
click at [396, 190] on div "pm" at bounding box center [395, 188] width 8 height 5
click at [353, 280] on span "30" at bounding box center [355, 284] width 6 height 8
click at [356, 285] on span "30" at bounding box center [355, 284] width 6 height 8
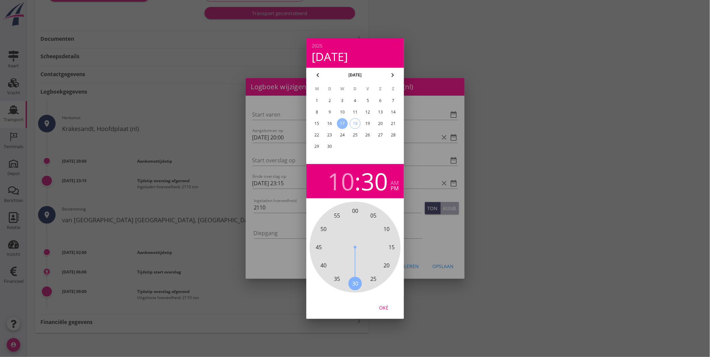
click at [382, 305] on div "Oké" at bounding box center [384, 307] width 19 height 7
type input "[DATE] 22:30"
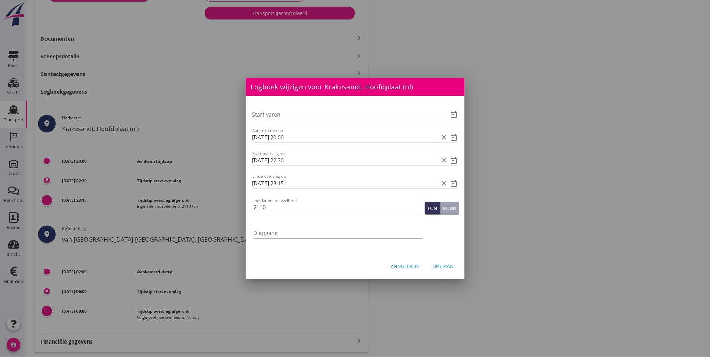
click at [452, 264] on div "Opslaan" at bounding box center [443, 266] width 21 height 7
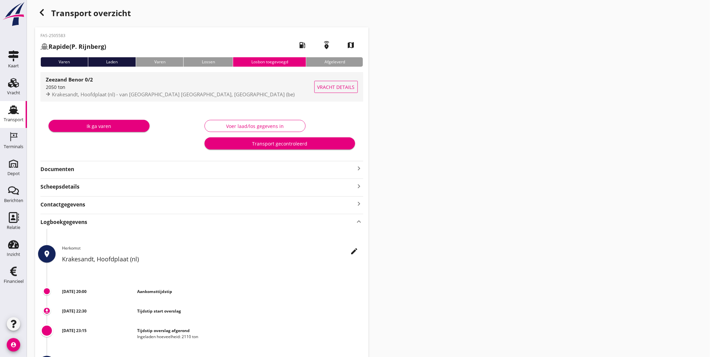
scroll to position [0, 0]
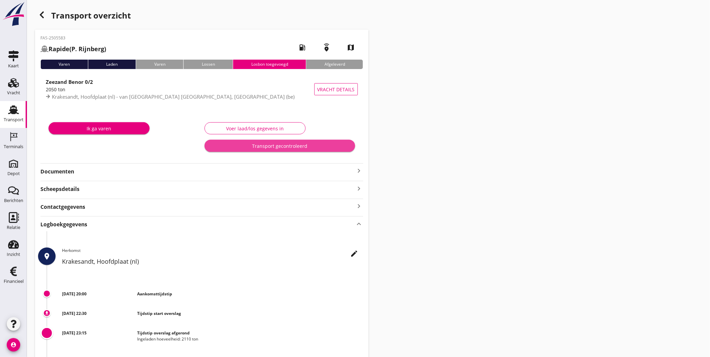
click at [260, 145] on div "Transport gecontroleerd" at bounding box center [280, 146] width 140 height 7
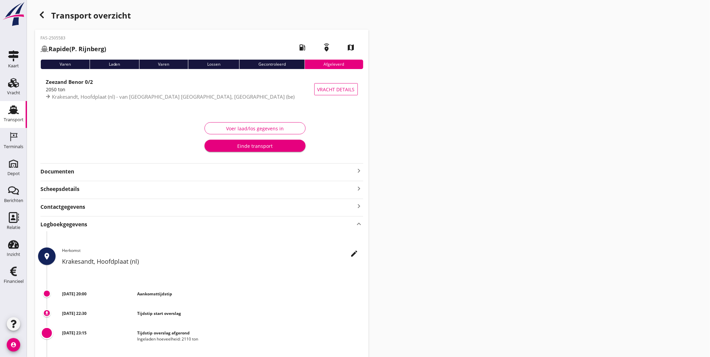
drag, startPoint x: 5, startPoint y: 116, endPoint x: 19, endPoint y: 114, distance: 13.4
click at [5, 116] on div "Transport" at bounding box center [14, 119] width 20 height 9
